Goal: Task Accomplishment & Management: Use online tool/utility

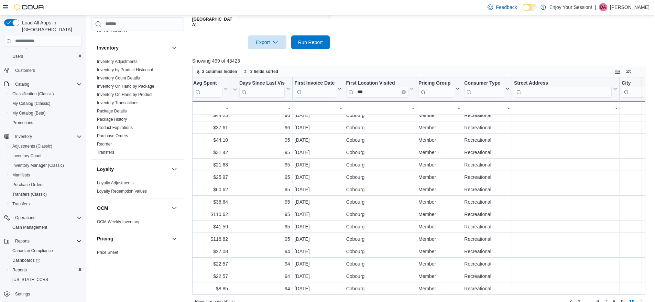
scroll to position [170, 0]
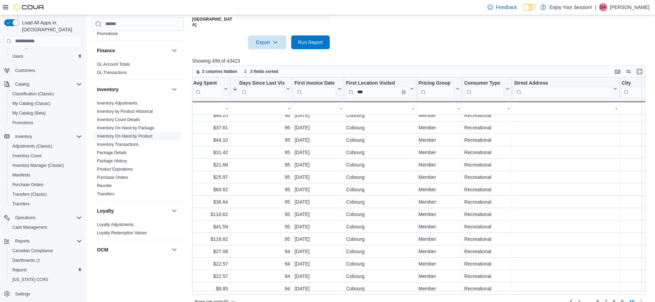
click at [132, 137] on link "Inventory On Hand by Product" at bounding box center [124, 136] width 55 height 5
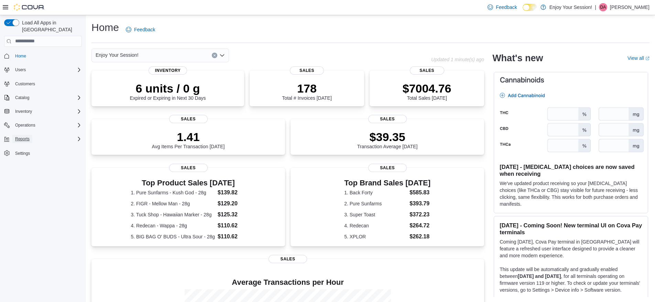
click at [23, 136] on span "Reports" at bounding box center [22, 139] width 14 height 6
click at [20, 165] on span "Reports" at bounding box center [19, 168] width 14 height 6
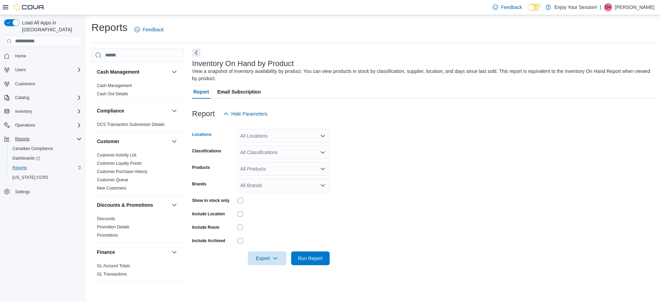
click at [292, 132] on div "All Locations" at bounding box center [284, 136] width 92 height 14
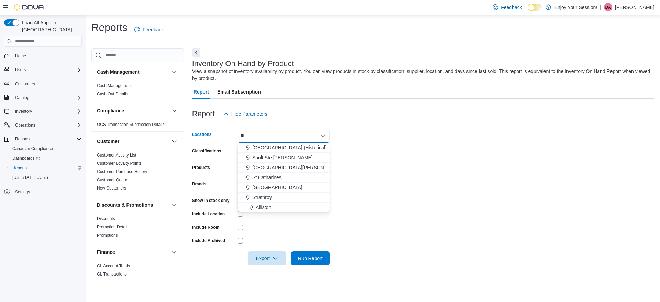
type input "**"
click at [278, 176] on span "St Catharines" at bounding box center [266, 177] width 29 height 7
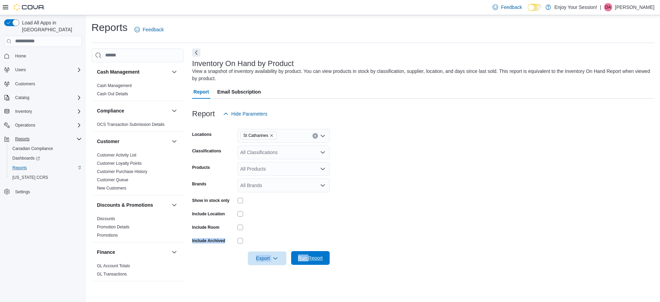
drag, startPoint x: 312, startPoint y: 230, endPoint x: 309, endPoint y: 255, distance: 25.6
click at [309, 255] on form "Locations [GEOGRAPHIC_DATA] Classifications All Classifications Products All Pr…" at bounding box center [423, 193] width 463 height 144
click at [309, 255] on span "Run Report" at bounding box center [310, 257] width 25 height 7
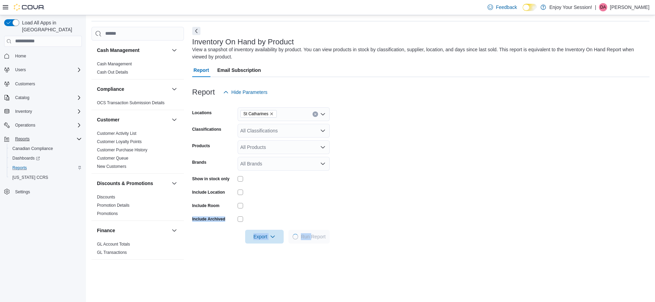
scroll to position [23, 0]
click at [323, 127] on icon "Open list of options" at bounding box center [323, 130] width 6 height 6
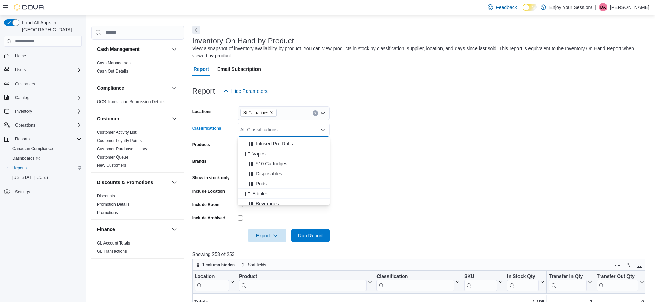
scroll to position [68, 0]
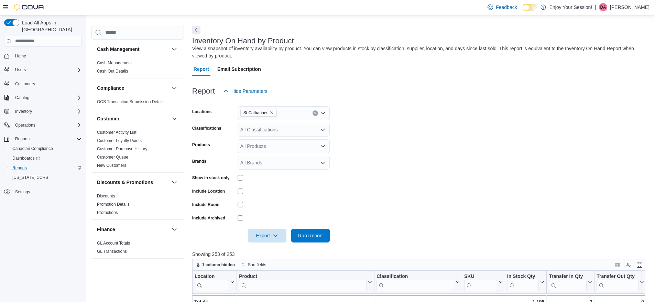
click at [406, 160] on form "Locations [GEOGRAPHIC_DATA] Classifications All Classifications Products All Pr…" at bounding box center [421, 170] width 458 height 144
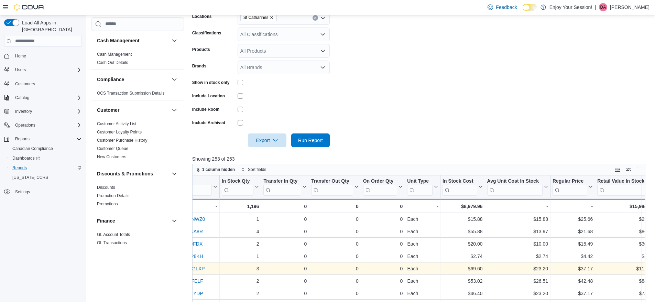
scroll to position [0, 286]
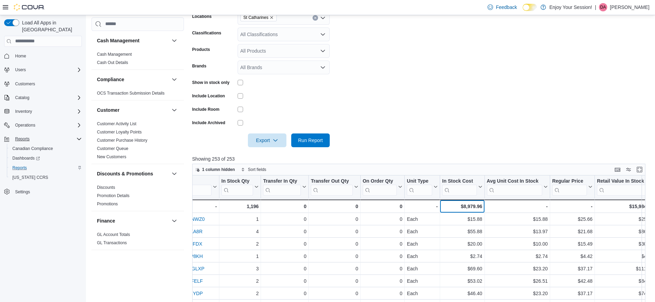
click at [470, 206] on div "$8,979.96" at bounding box center [462, 206] width 40 height 8
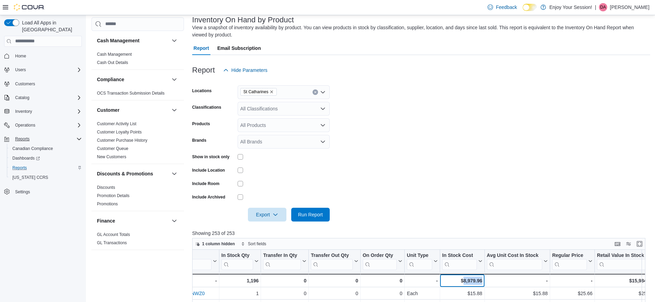
scroll to position [43, 0]
click at [294, 109] on div "All Classifications" at bounding box center [284, 109] width 92 height 14
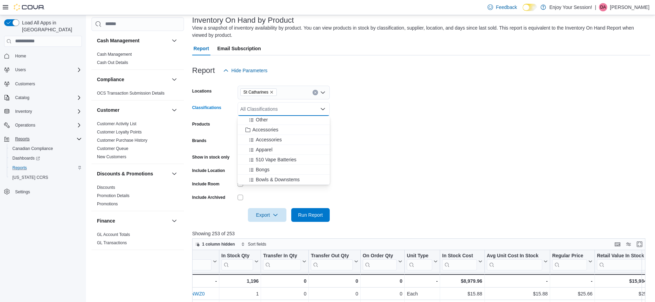
scroll to position [351, 0]
click at [270, 126] on span "Accessories" at bounding box center [265, 128] width 26 height 7
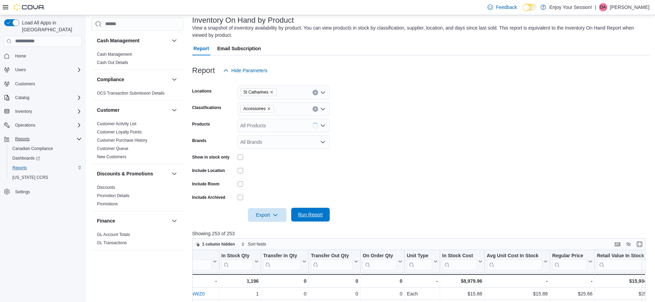
click at [317, 214] on span "Run Report" at bounding box center [310, 214] width 25 height 7
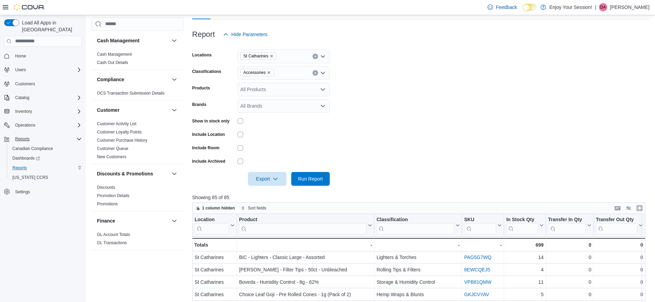
scroll to position [79, 0]
click at [269, 72] on icon "Remove Accessories from selection in this group" at bounding box center [269, 73] width 4 height 4
click at [309, 179] on span "Run Report" at bounding box center [310, 178] width 25 height 7
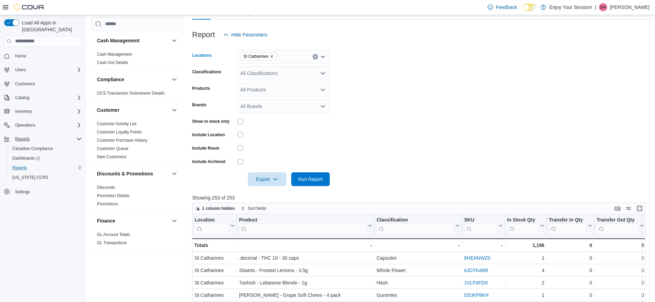
click at [272, 55] on icon "Remove St Catharines from selection in this group" at bounding box center [272, 56] width 4 height 4
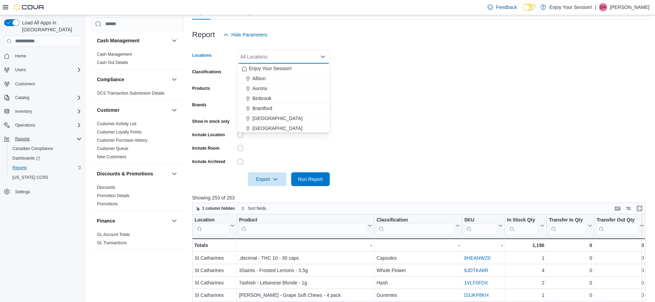
click at [266, 58] on div "All Locations" at bounding box center [284, 57] width 92 height 14
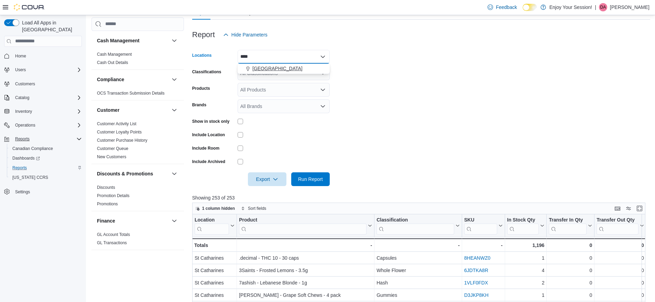
type input "****"
click at [269, 65] on span "[GEOGRAPHIC_DATA]" at bounding box center [277, 68] width 50 height 7
click at [392, 61] on form "Locations Stoney Creek Classifications All Classifications Products All Product…" at bounding box center [421, 114] width 458 height 144
click at [314, 181] on span "Run Report" at bounding box center [310, 178] width 25 height 7
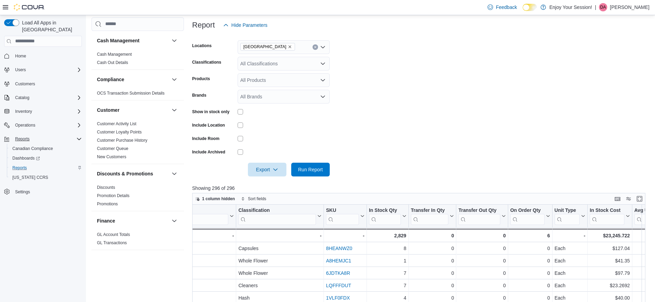
scroll to position [88, 0]
click at [288, 47] on icon "Remove Stoney Creek from selection in this group" at bounding box center [290, 47] width 4 height 4
drag, startPoint x: 362, startPoint y: 63, endPoint x: 289, endPoint y: 64, distance: 73.9
click at [289, 64] on form "Locations All Locations Classifications All Classifications Products All Produc…" at bounding box center [421, 104] width 458 height 144
click at [289, 64] on div "All Classifications" at bounding box center [284, 64] width 92 height 14
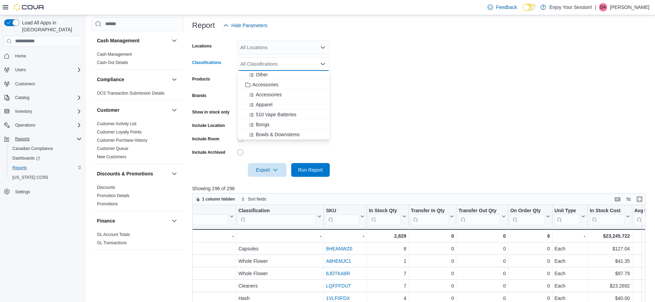
scroll to position [350, 0]
click at [270, 81] on span "Accessories" at bounding box center [265, 84] width 26 height 7
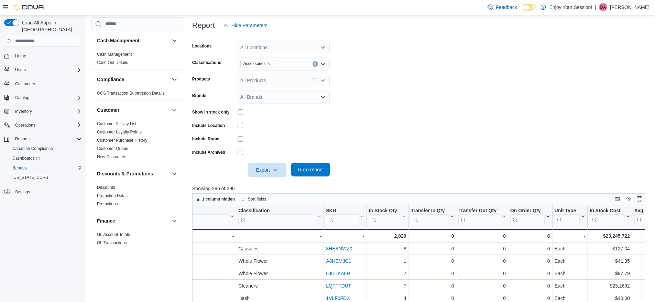
click at [308, 165] on span "Run Report" at bounding box center [310, 170] width 30 height 14
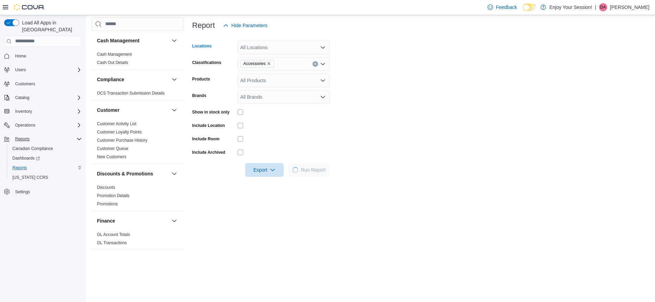
click at [285, 49] on div "All Locations" at bounding box center [284, 48] width 92 height 14
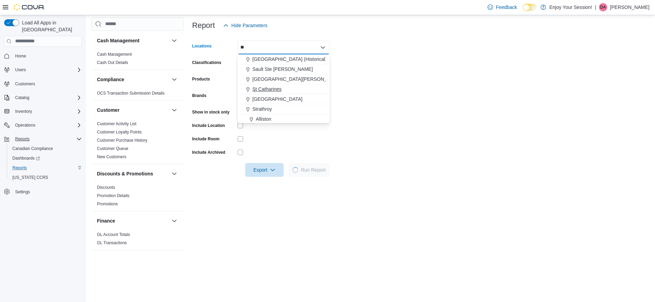
type input "**"
click at [272, 91] on span "St Catharines" at bounding box center [266, 89] width 29 height 7
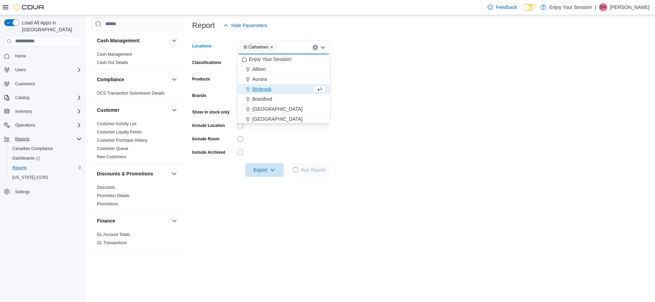
click at [402, 146] on form "Locations [GEOGRAPHIC_DATA] Combo box. Selected. [GEOGRAPHIC_DATA]. Press Backs…" at bounding box center [420, 104] width 457 height 144
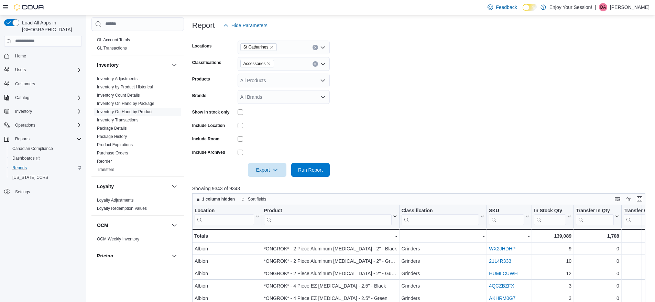
scroll to position [187, 0]
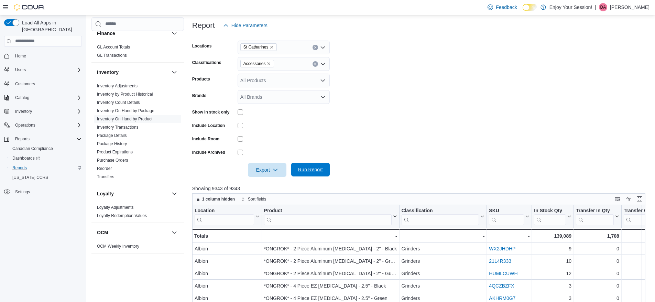
click at [320, 168] on span "Run Report" at bounding box center [310, 169] width 25 height 7
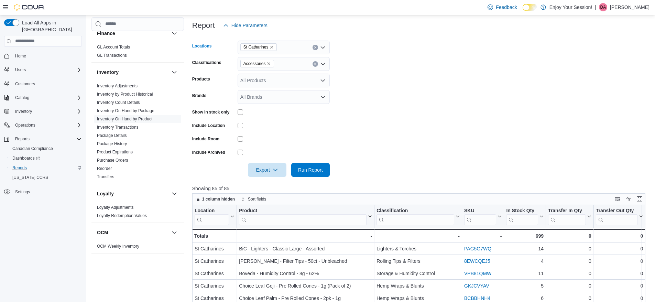
click at [273, 47] on icon "Remove St Catharines from selection in this group" at bounding box center [272, 47] width 4 height 4
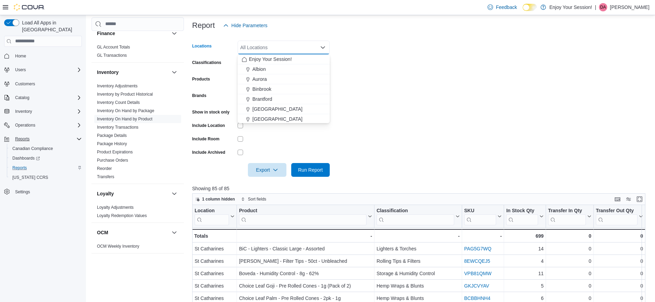
click at [259, 48] on div "All Locations" at bounding box center [284, 48] width 92 height 14
type input "***"
click at [259, 60] on span "Dundurn" at bounding box center [261, 59] width 19 height 7
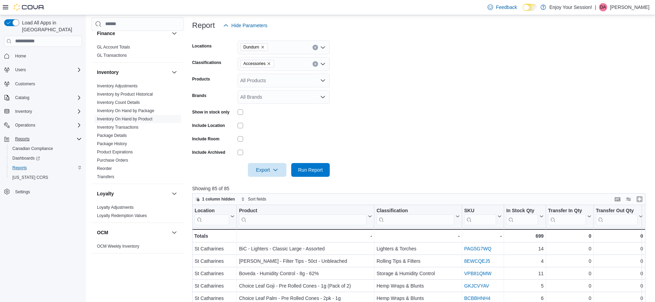
click at [404, 118] on form "Locations Dundurn Classifications Accessories Products All Products Brands All …" at bounding box center [421, 104] width 458 height 144
click at [312, 173] on span "Run Report" at bounding box center [310, 169] width 25 height 7
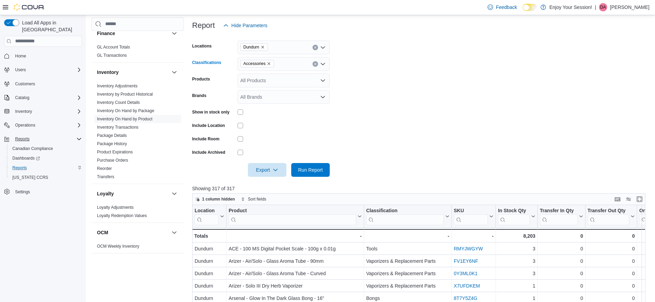
click at [269, 64] on icon "Remove Accessories from selection in this group" at bounding box center [269, 64] width 4 height 4
click at [387, 136] on form "Locations Dundurn Classifications All Classifications Products All Products Bra…" at bounding box center [421, 104] width 458 height 144
click at [314, 168] on span "Run Report" at bounding box center [310, 169] width 25 height 7
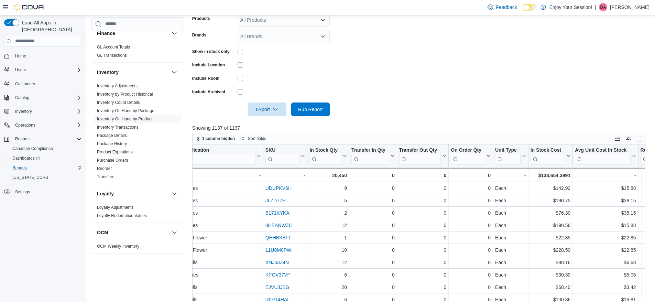
scroll to position [149, 0]
